Goal: Task Accomplishment & Management: Use online tool/utility

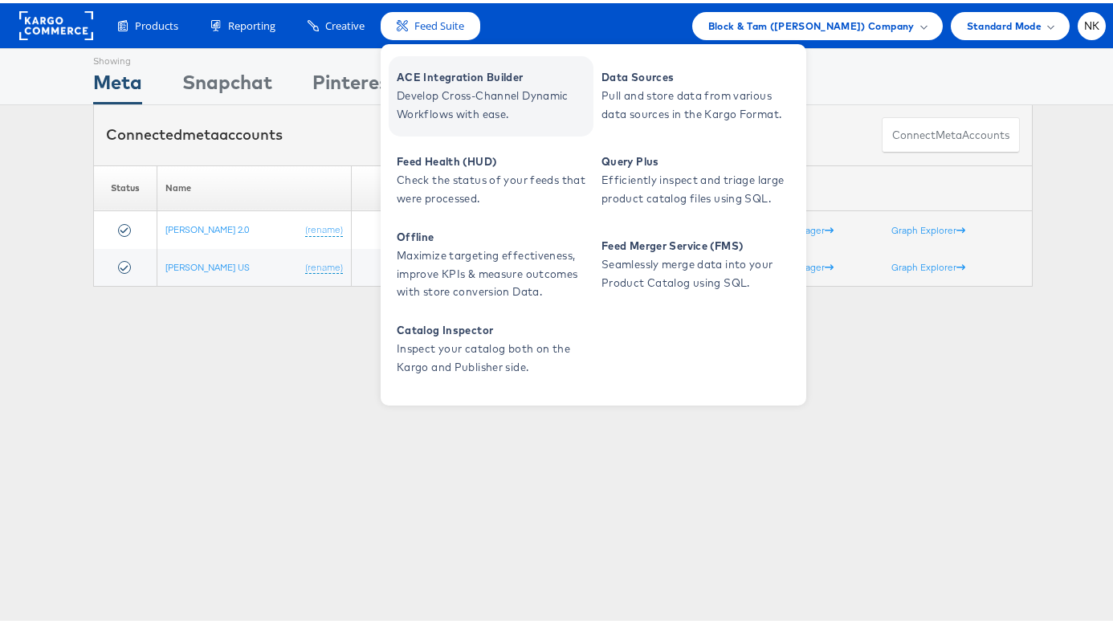
click at [413, 70] on span "ACE Integration Builder" at bounding box center [493, 74] width 193 height 18
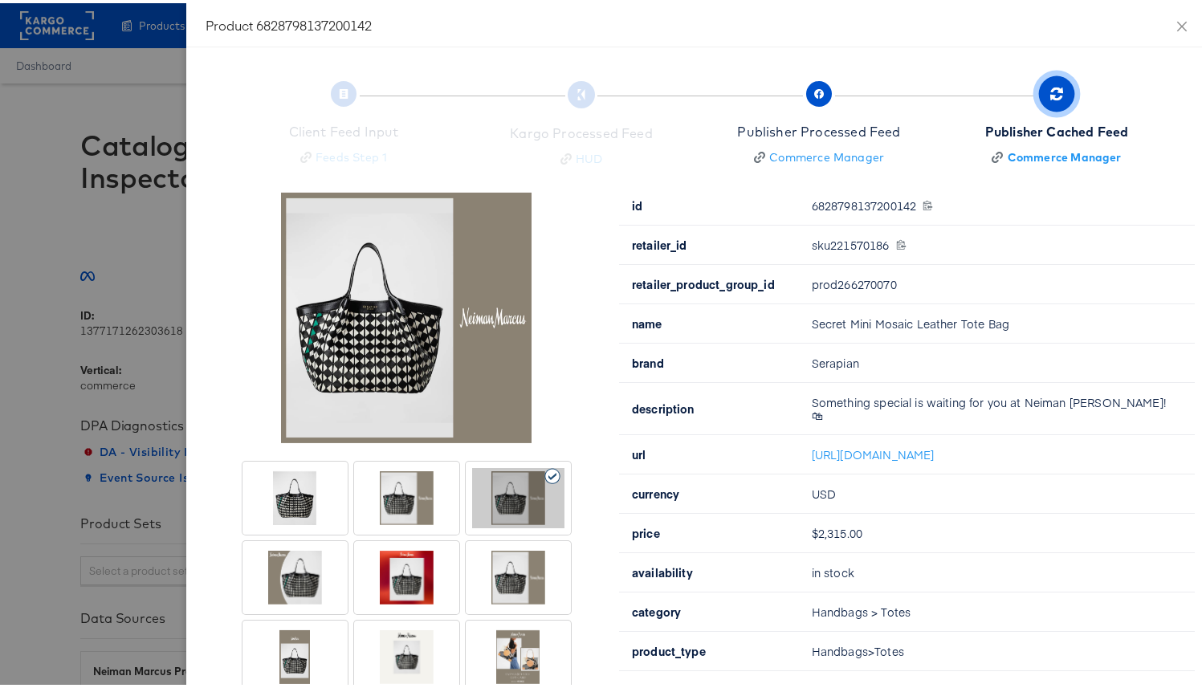
scroll to position [31, 0]
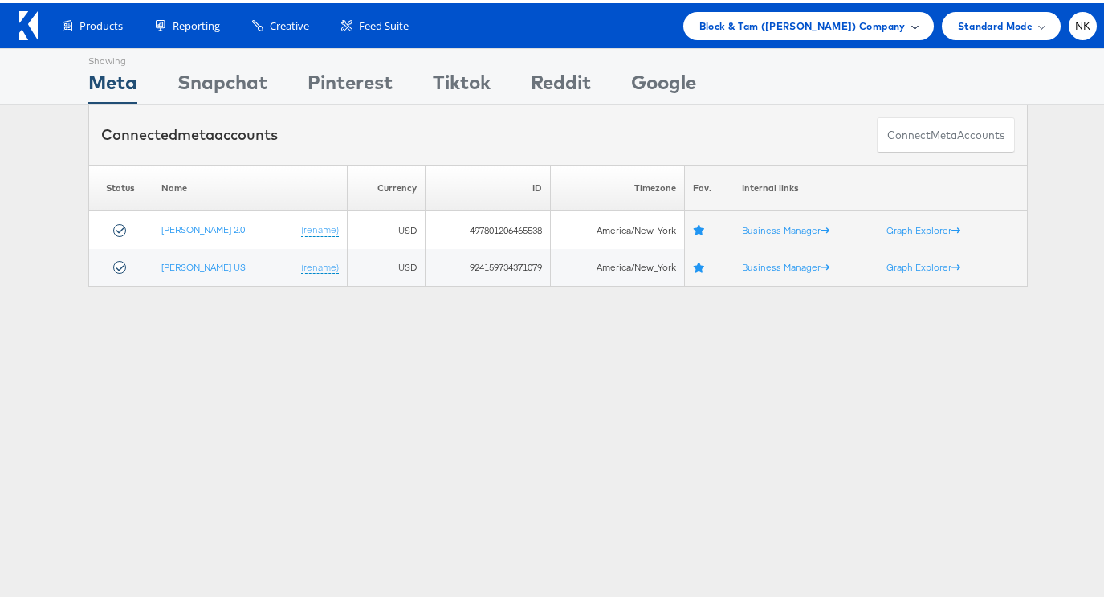
click at [759, 14] on span "Block & Tam (Veronica Beard) Company" at bounding box center [802, 22] width 206 height 17
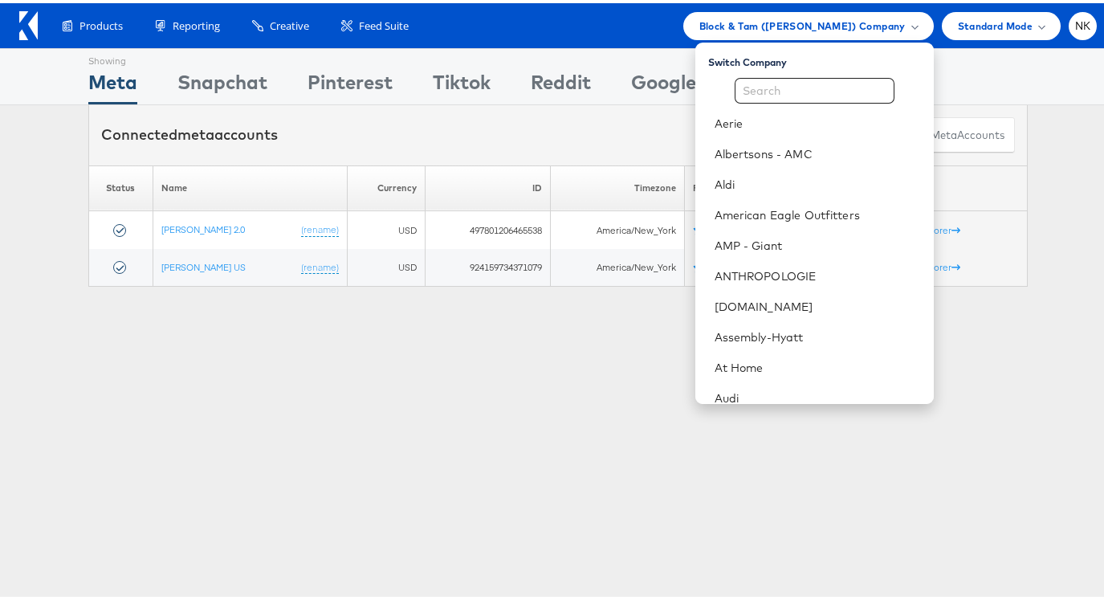
click at [545, 33] on div "Products Product Catalogs Enhance Your Product Catalog, Map Them to Publishers,…" at bounding box center [571, 23] width 1051 height 28
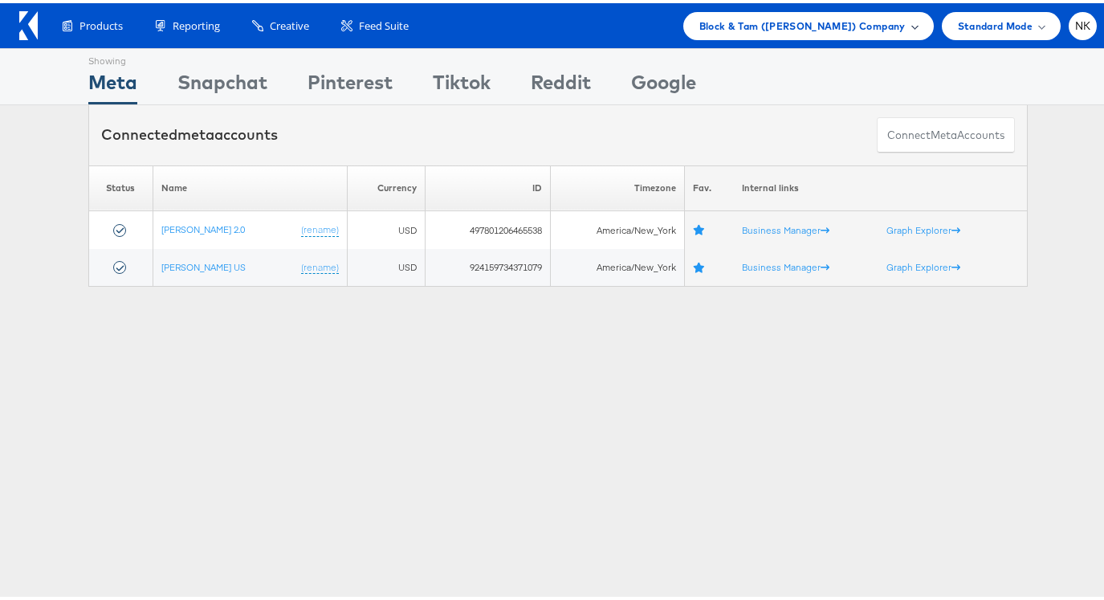
click at [739, 11] on div "Block & Tam (Veronica Beard) Company" at bounding box center [808, 23] width 250 height 28
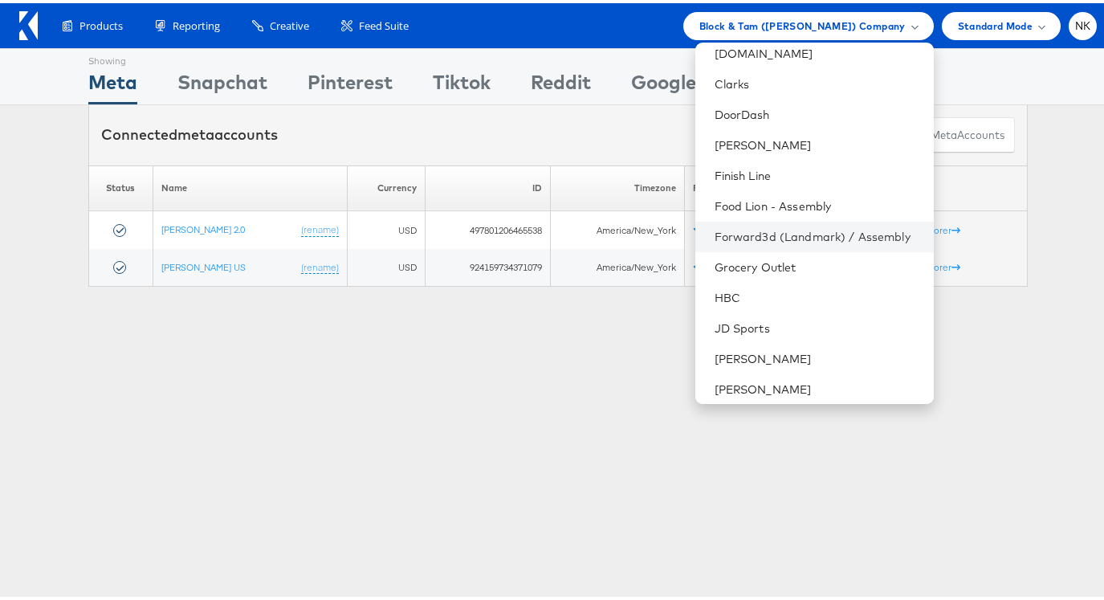
scroll to position [568, 0]
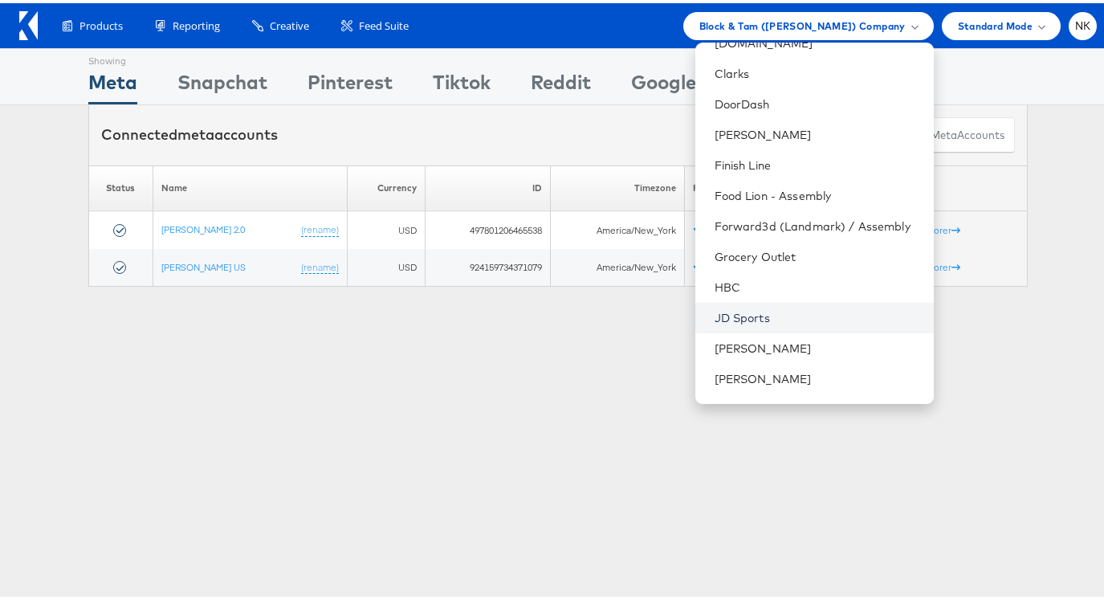
click at [773, 308] on link "JD Sports" at bounding box center [817, 315] width 206 height 16
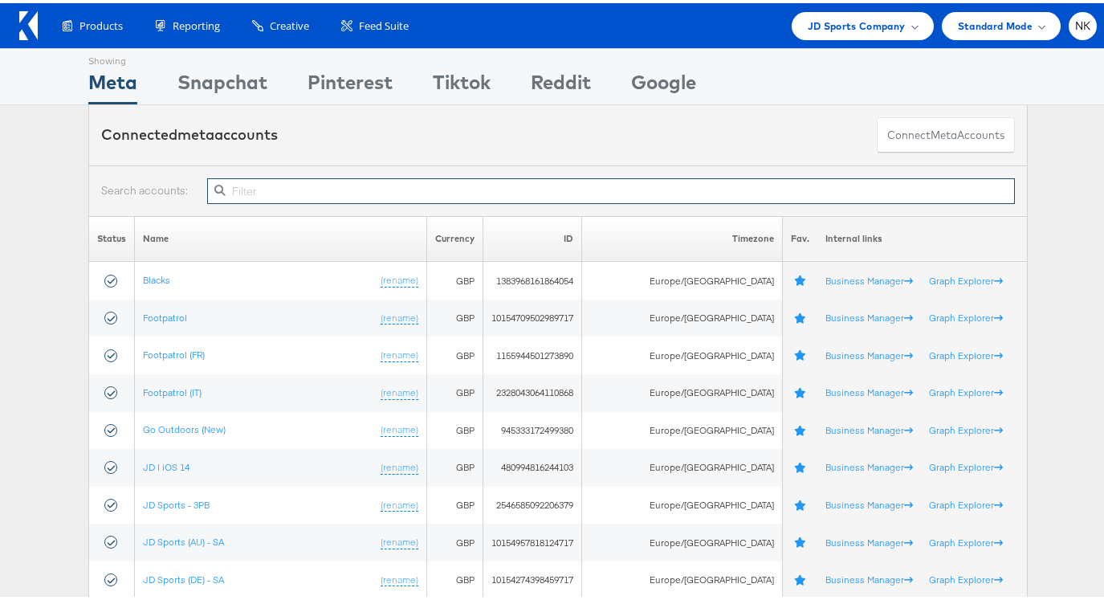
click at [287, 176] on input "text" at bounding box center [611, 188] width 808 height 26
paste input "10155095301594717"
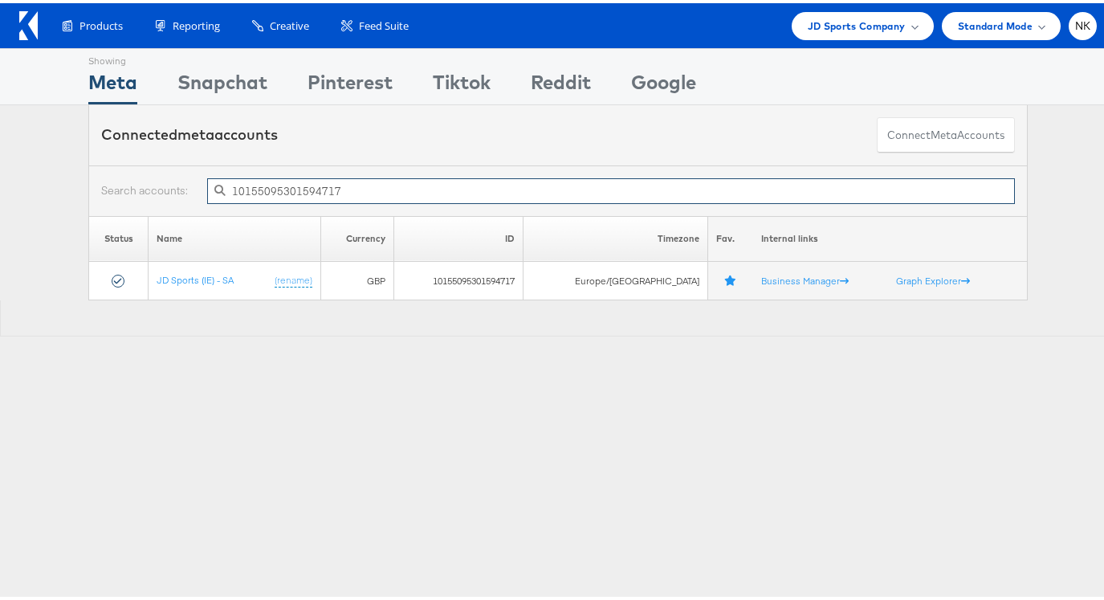
type input "10155095301594717"
drag, startPoint x: 319, startPoint y: 376, endPoint x: 299, endPoint y: 374, distance: 20.2
click at [316, 376] on div "Showing Meta Showing Snapchat Showing Pinterest Showing Tiktok Showing Reddit S…" at bounding box center [558, 446] width 1116 height 803
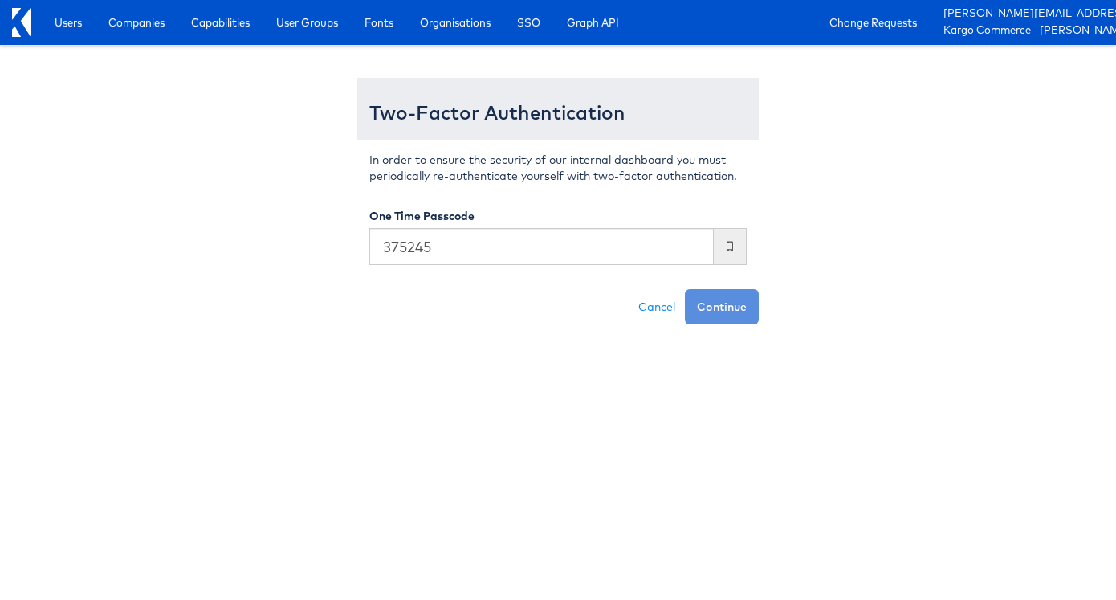
type input "375245"
click at [685, 289] on button "Continue" at bounding box center [722, 306] width 74 height 35
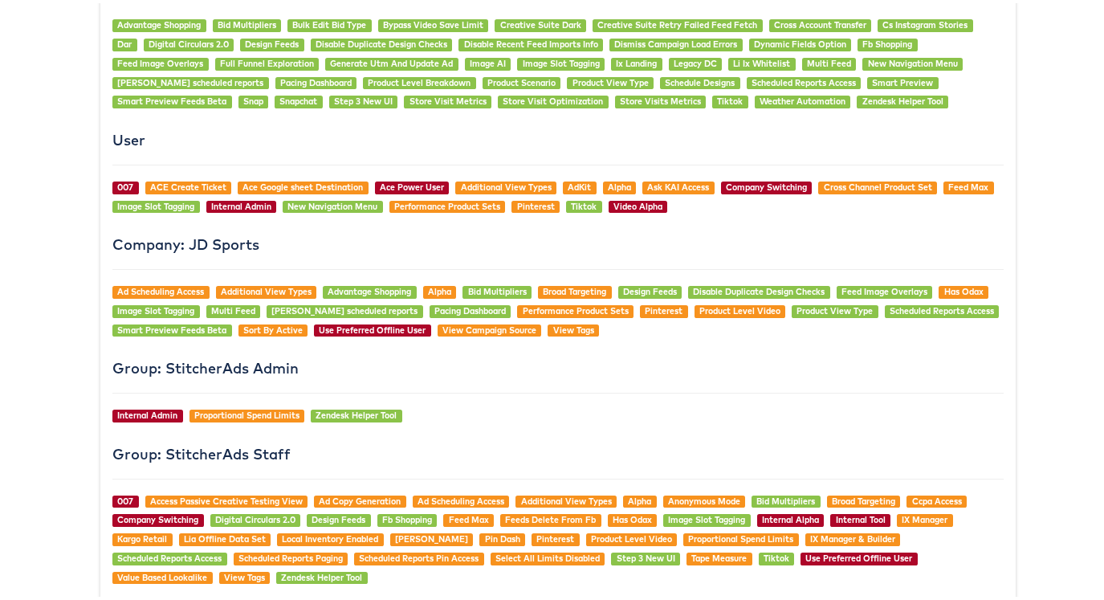
scroll to position [549, 0]
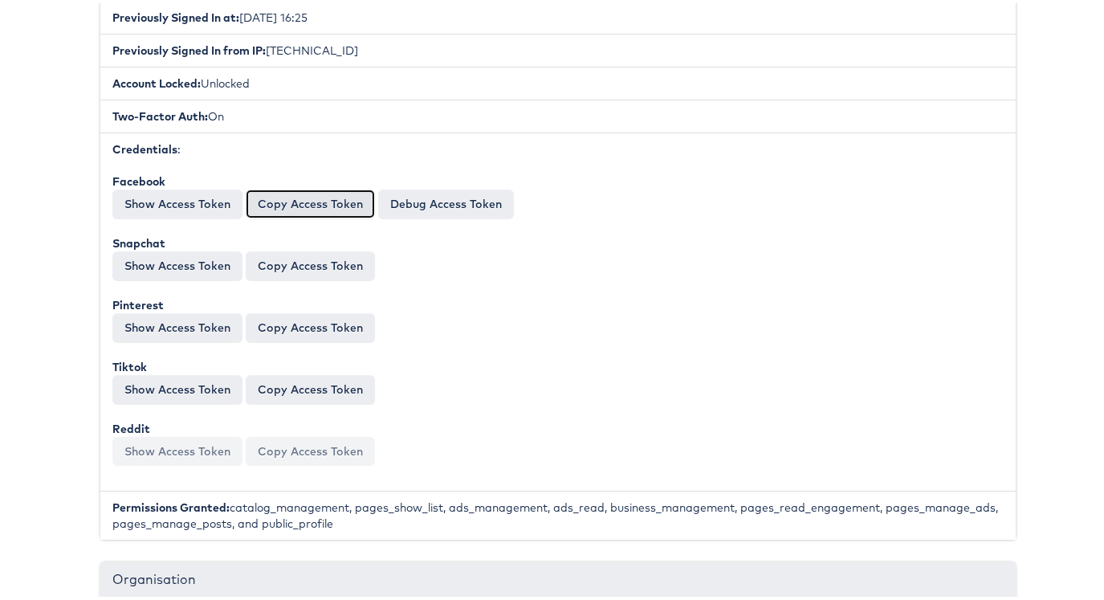
click at [256, 204] on button "Copy Access Token" at bounding box center [310, 200] width 129 height 29
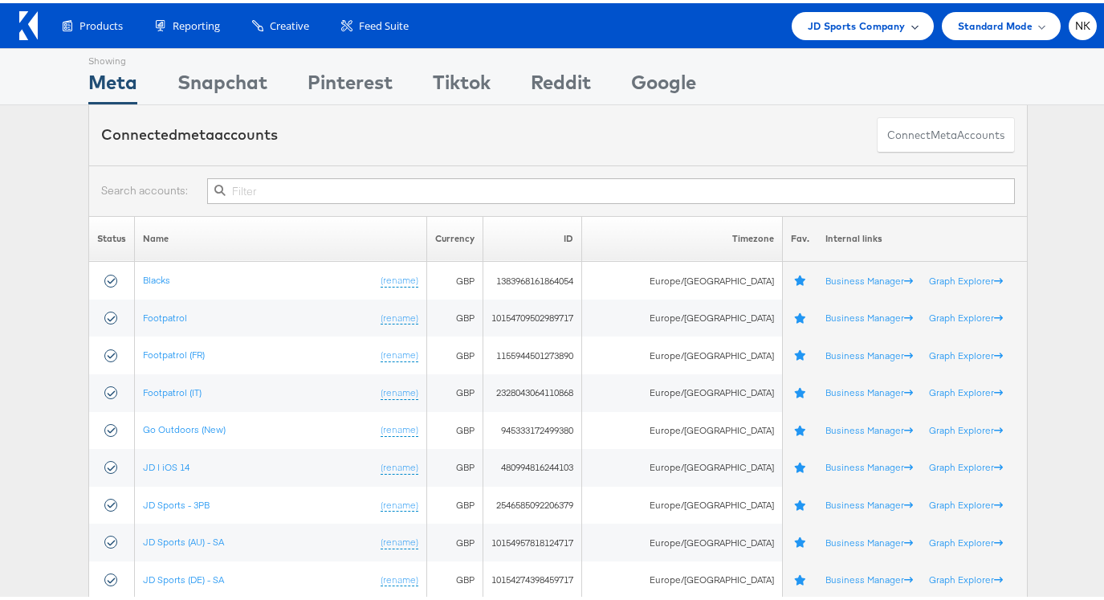
click at [795, 11] on div "JD Sports Company" at bounding box center [862, 23] width 142 height 28
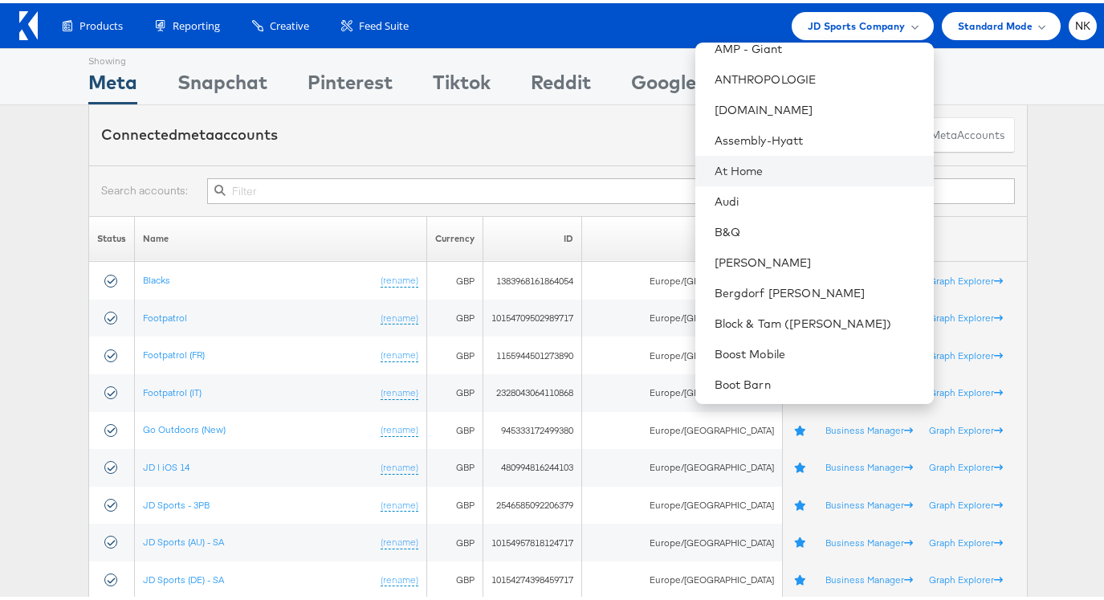
scroll to position [279, 0]
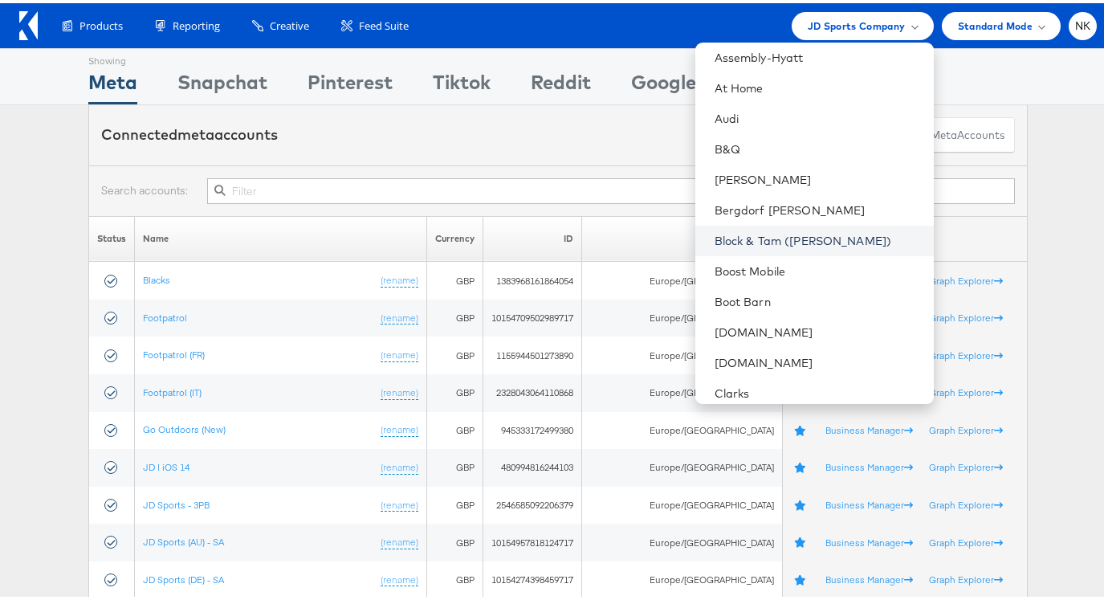
click at [779, 230] on link "Block & Tam (Veronica Beard)" at bounding box center [817, 238] width 206 height 16
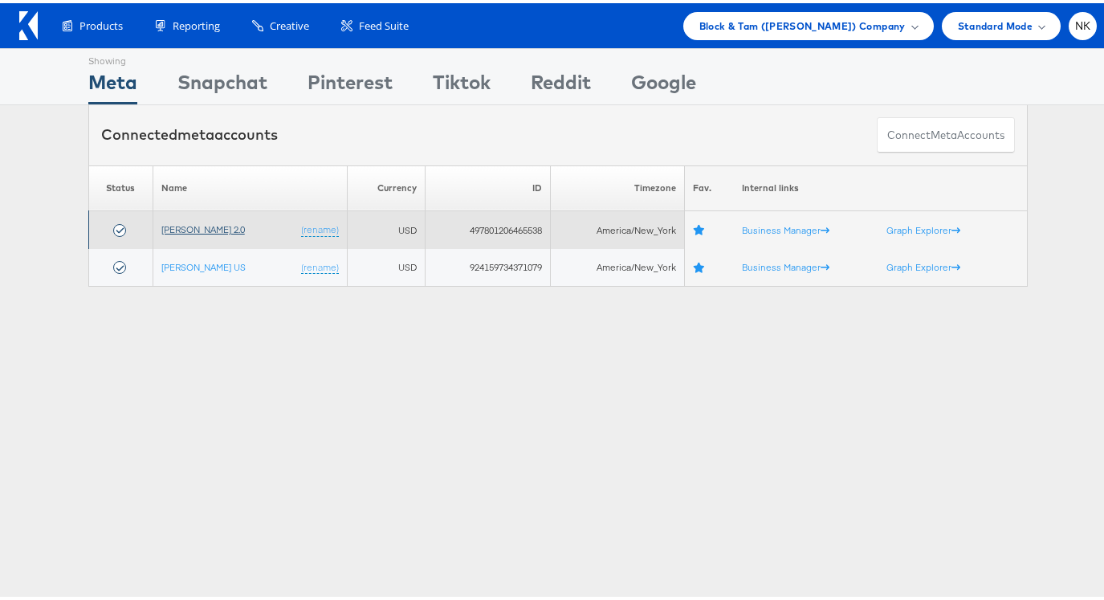
click at [179, 229] on link "[PERSON_NAME] 2.0" at bounding box center [202, 226] width 83 height 12
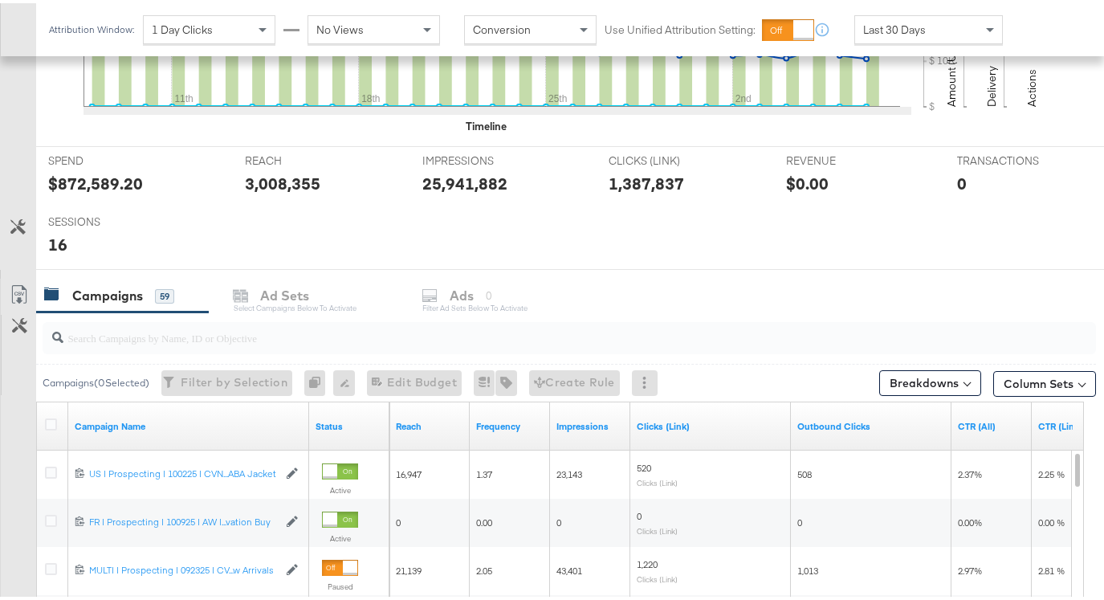
scroll to position [564, 0]
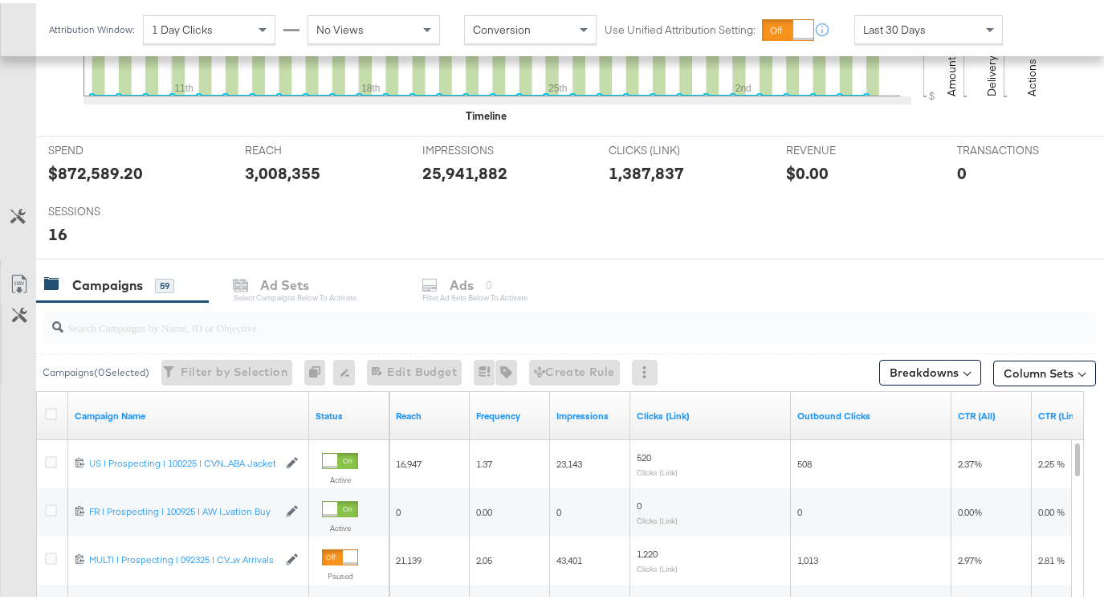
click at [289, 239] on div "SPEND SPEND $872,589.20 REACH REACH 3,008,355 IMPRESSIONS IMPRESSIONS 25,941,88…" at bounding box center [576, 194] width 1080 height 124
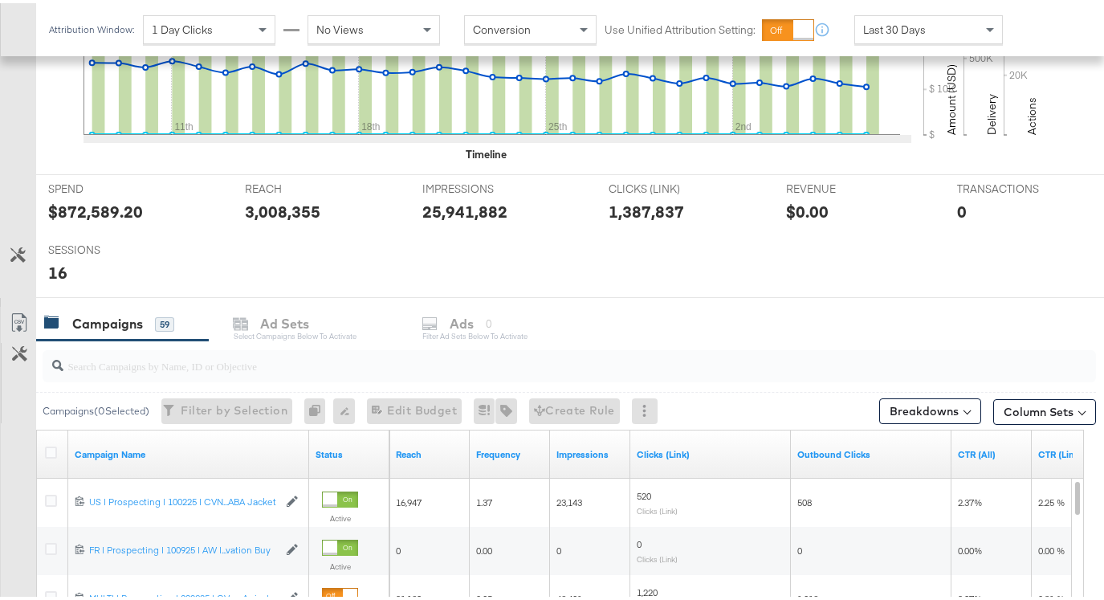
scroll to position [706, 0]
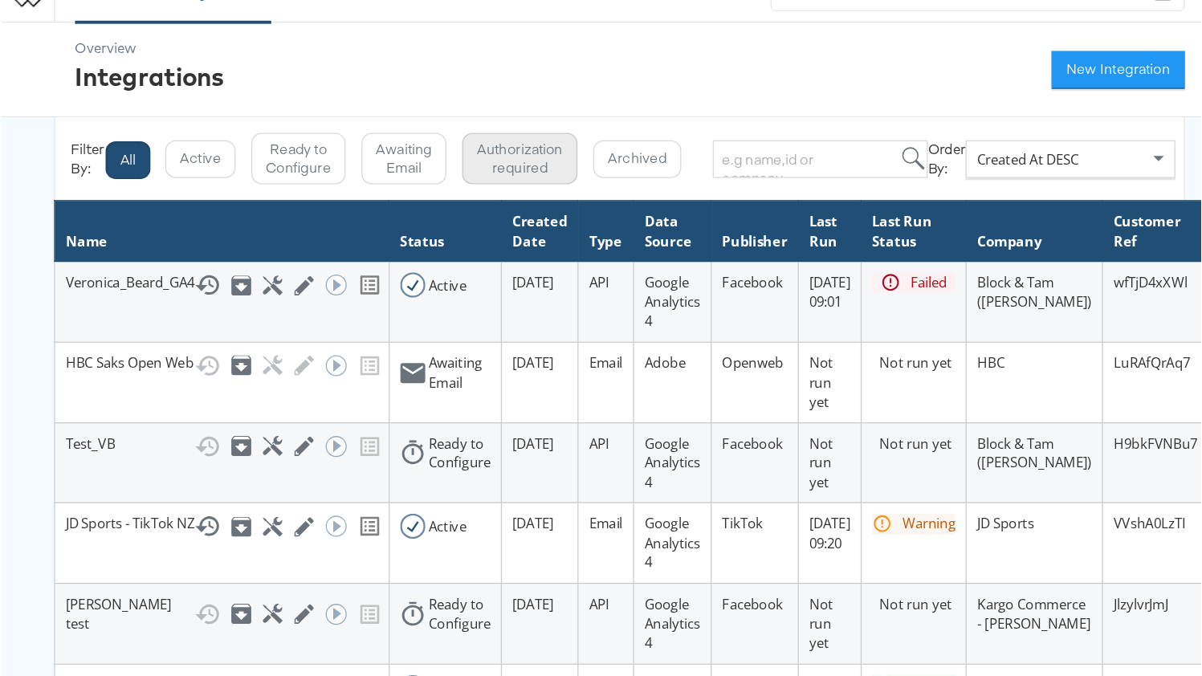
scroll to position [51, 0]
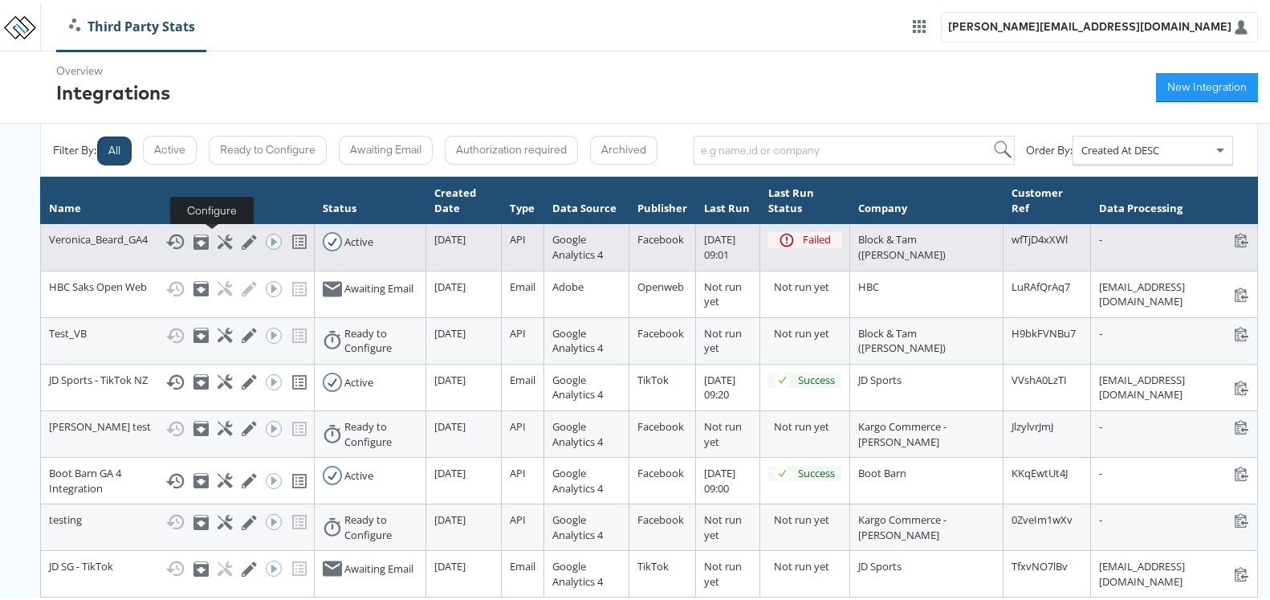
click at [218, 243] on icon at bounding box center [225, 238] width 15 height 15
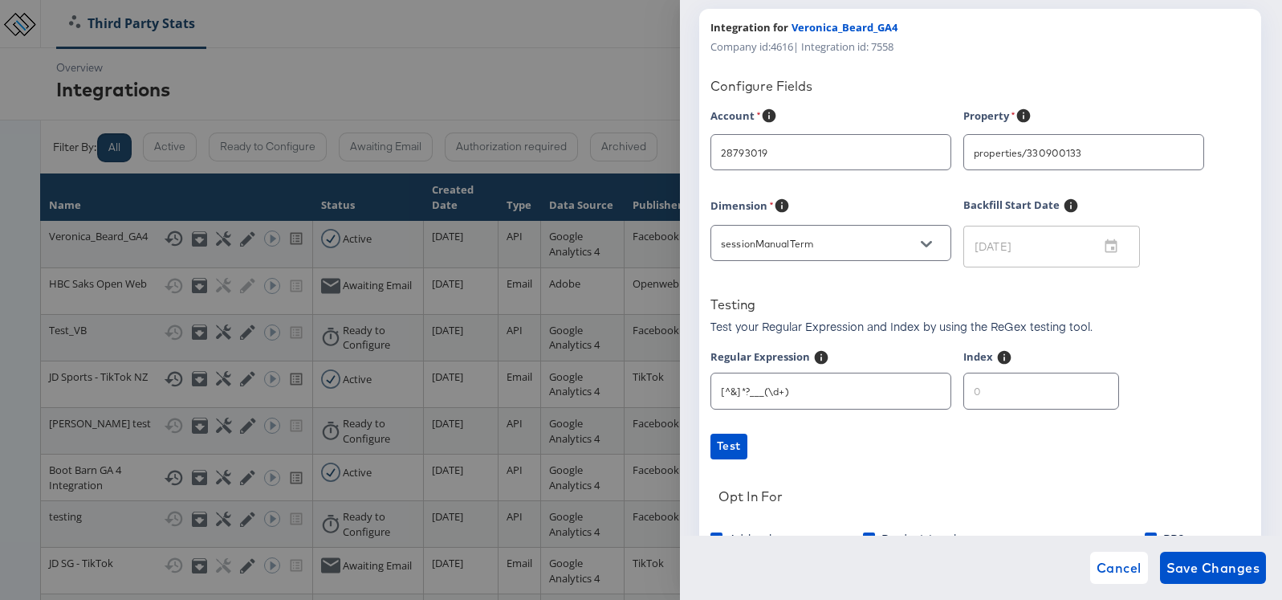
type input "[PERSON_NAME]"
